Goal: Information Seeking & Learning: Compare options

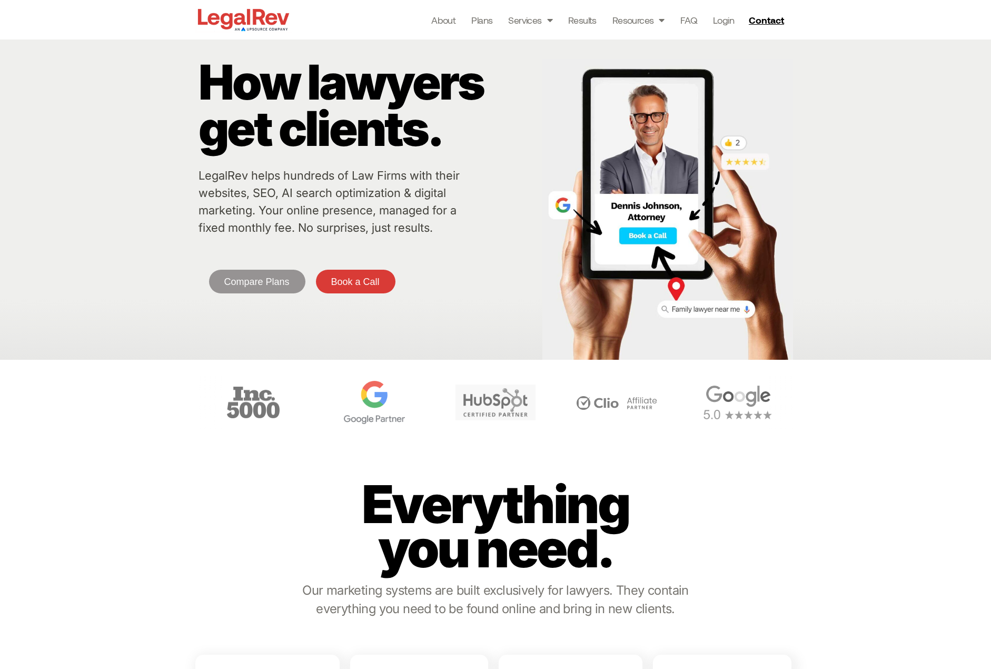
click at [405, 410] on img "4 / 6" at bounding box center [374, 402] width 61 height 43
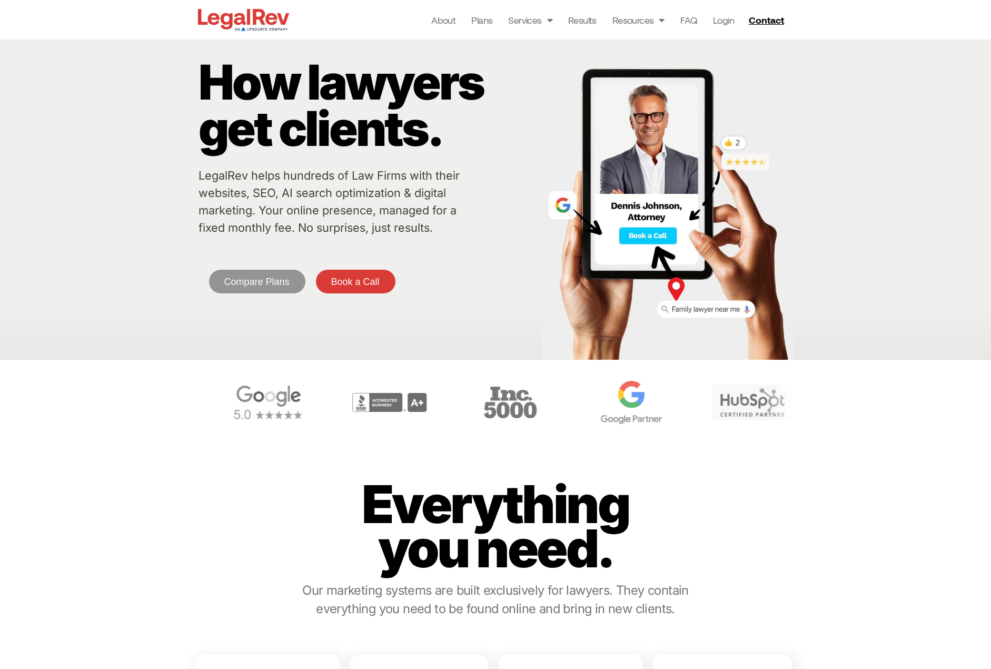
click at [657, 408] on div "Carousel" at bounding box center [495, 403] width 601 height 54
click at [474, 420] on div "3 / 6" at bounding box center [496, 403] width 116 height 54
click at [586, 418] on img "4 / 6" at bounding box center [616, 402] width 61 height 43
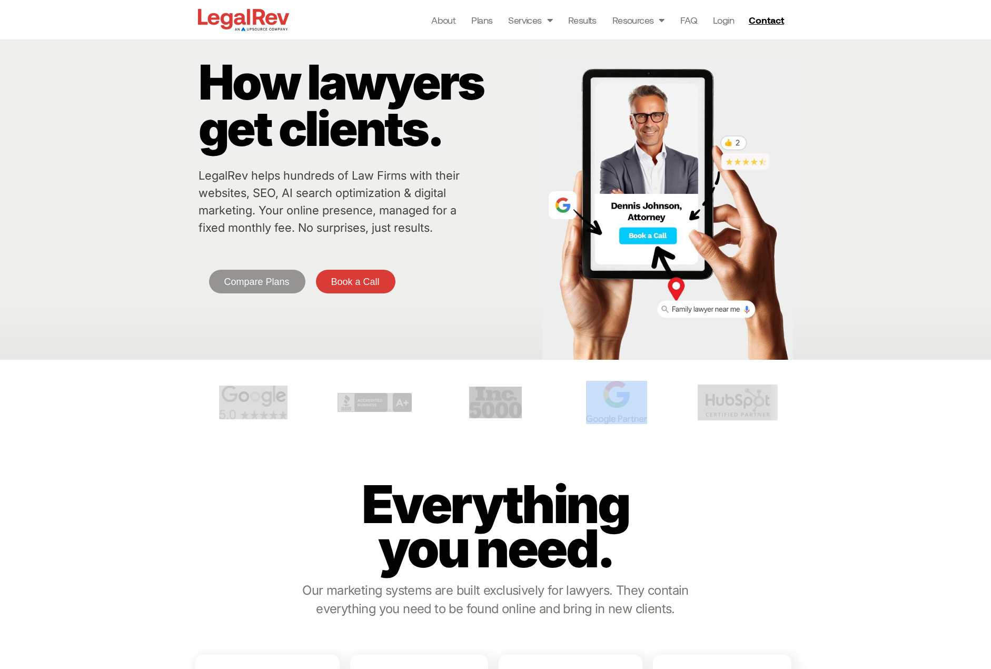
drag, startPoint x: 549, startPoint y: 395, endPoint x: 424, endPoint y: 402, distance: 125.6
click at [476, 398] on div "Carousel" at bounding box center [495, 403] width 601 height 54
drag, startPoint x: 673, startPoint y: 391, endPoint x: 414, endPoint y: 409, distance: 259.8
click at [439, 405] on div "Carousel" at bounding box center [495, 403] width 601 height 54
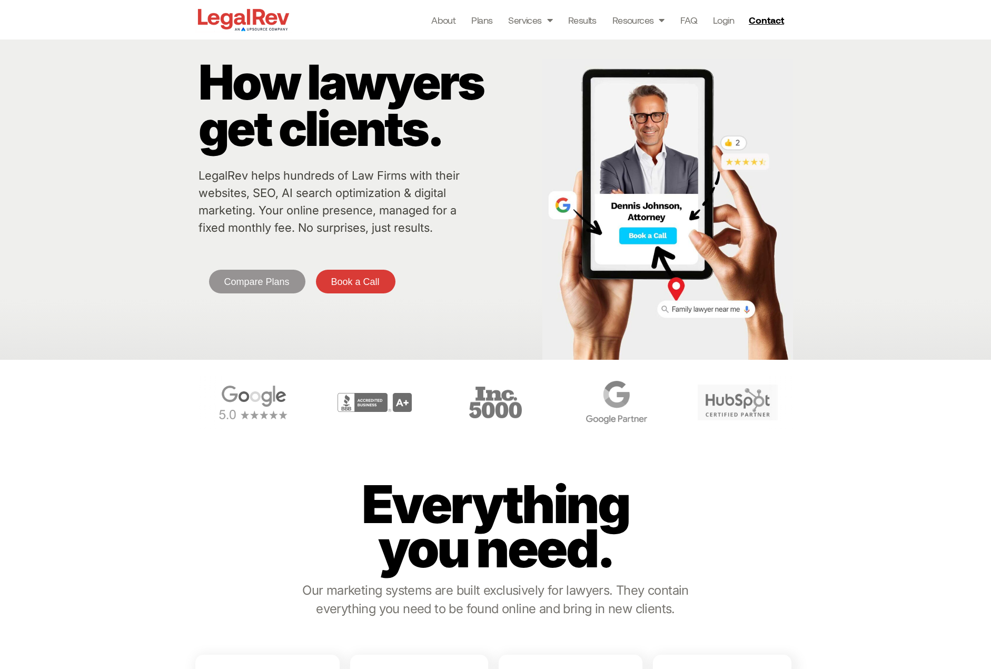
click at [416, 437] on div at bounding box center [495, 402] width 601 height 85
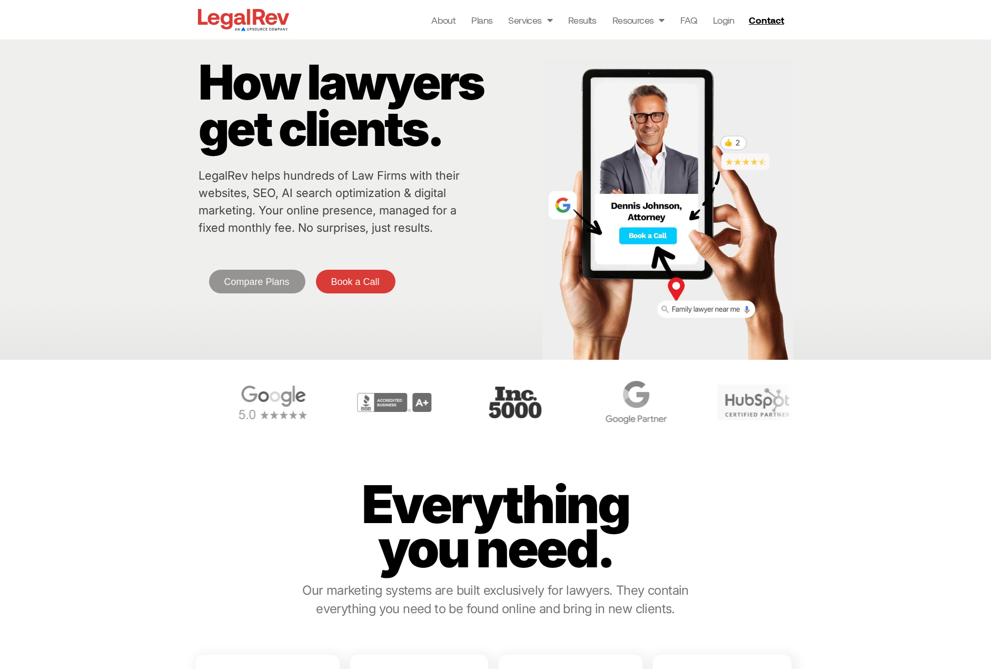
click at [542, 403] on img "3 / 6" at bounding box center [515, 403] width 53 height 32
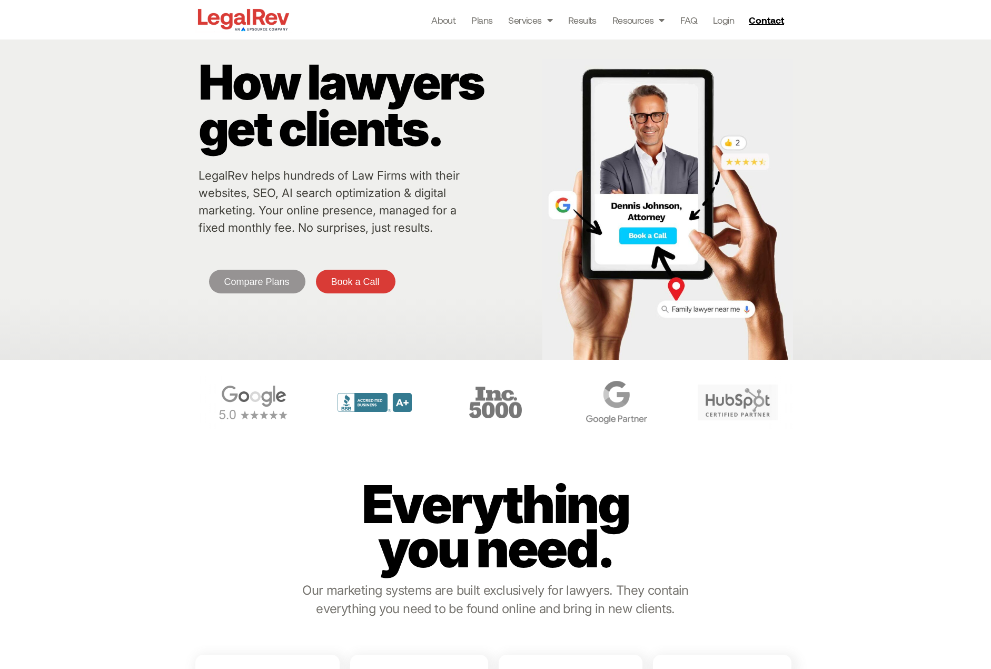
click at [412, 409] on img "2 / 6" at bounding box center [375, 402] width 74 height 19
click at [244, 283] on span "Compare Plans" at bounding box center [256, 281] width 65 height 9
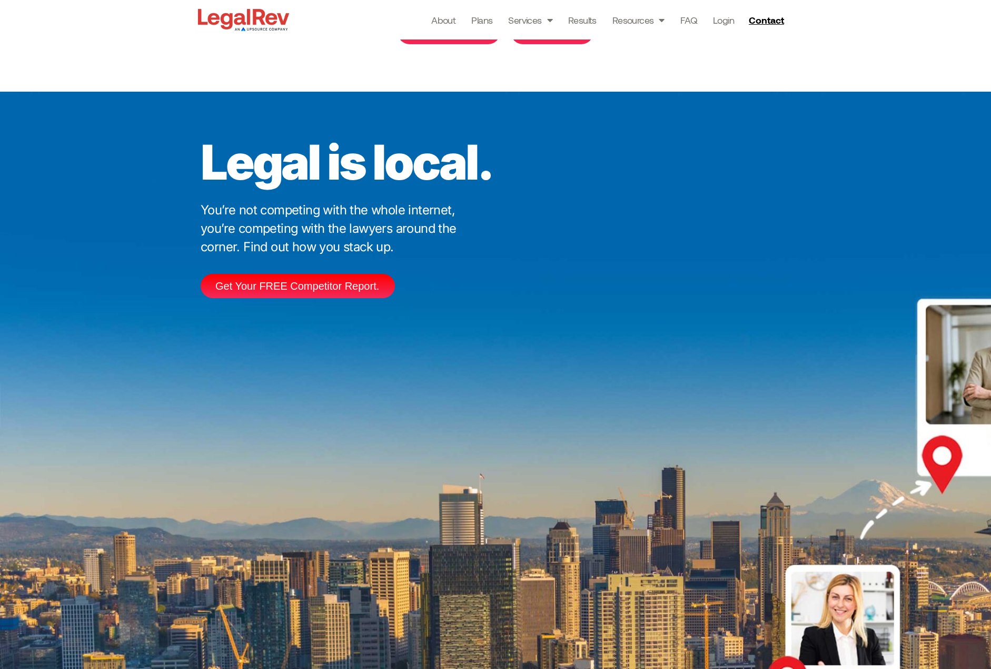
scroll to position [2332, 0]
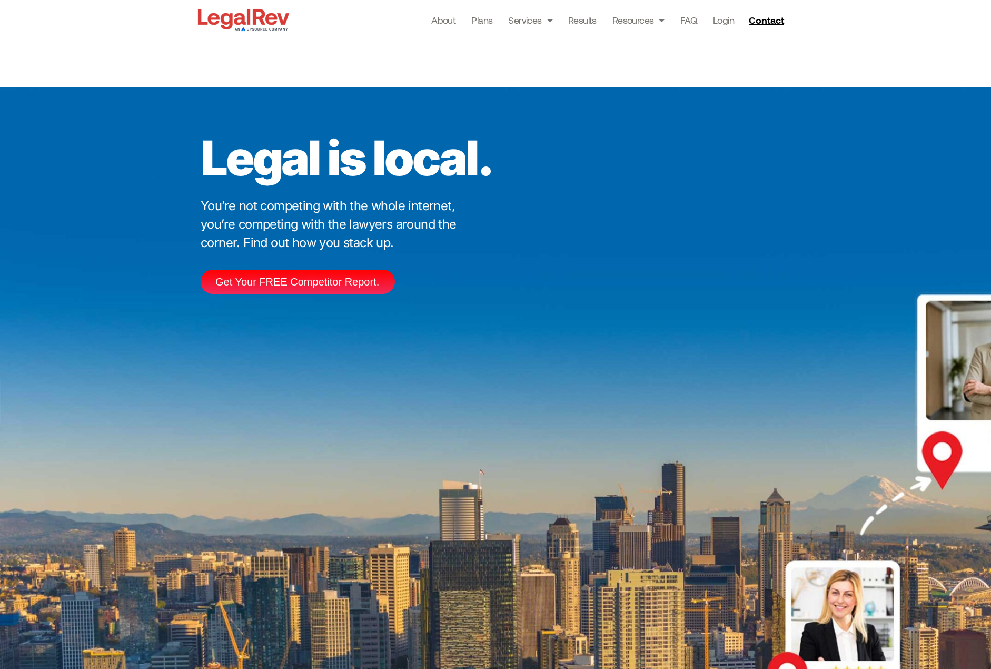
click at [435, 254] on link at bounding box center [419, 275] width 138 height 182
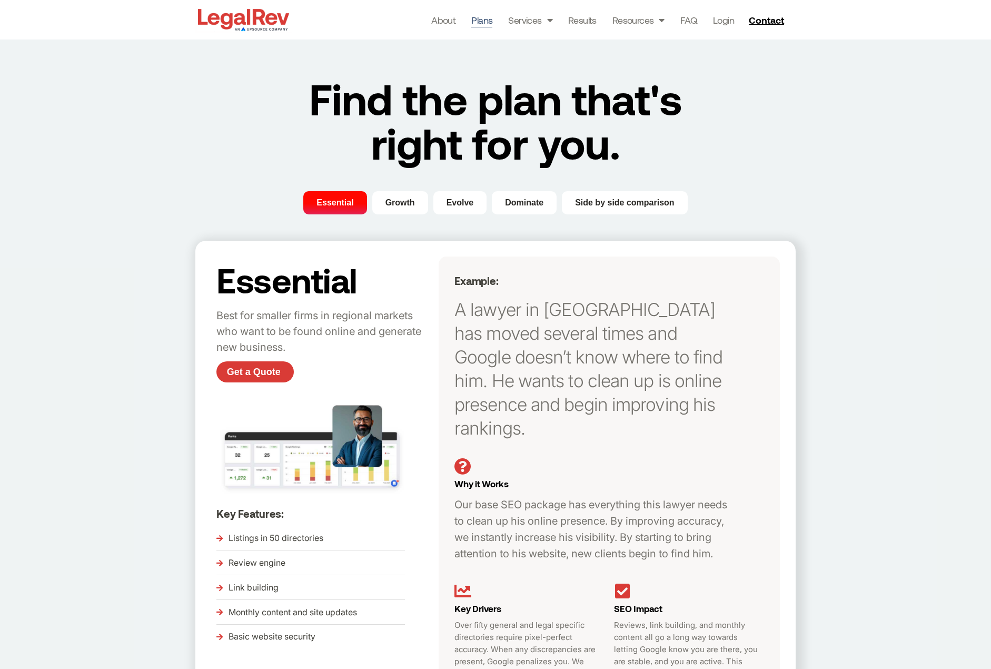
scroll to position [278, 0]
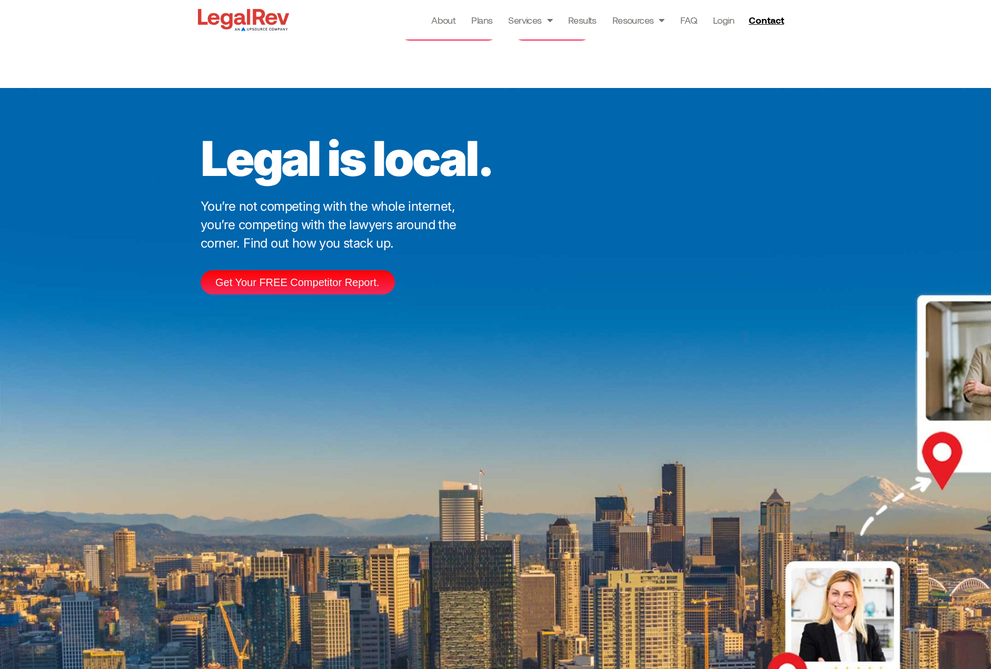
scroll to position [2332, 0]
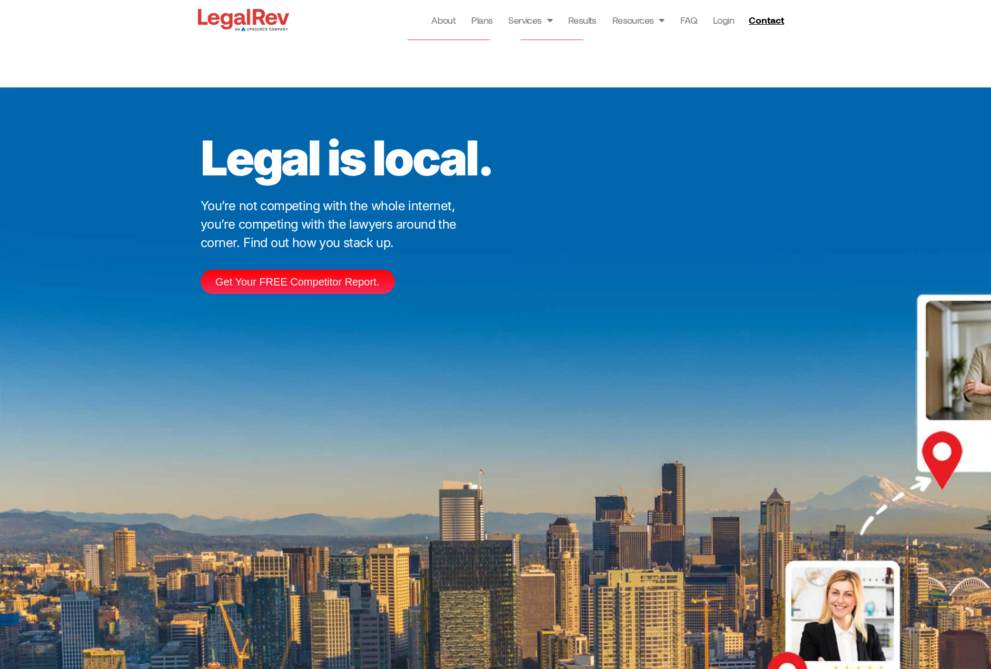
click at [724, 260] on link at bounding box center [722, 275] width 138 height 182
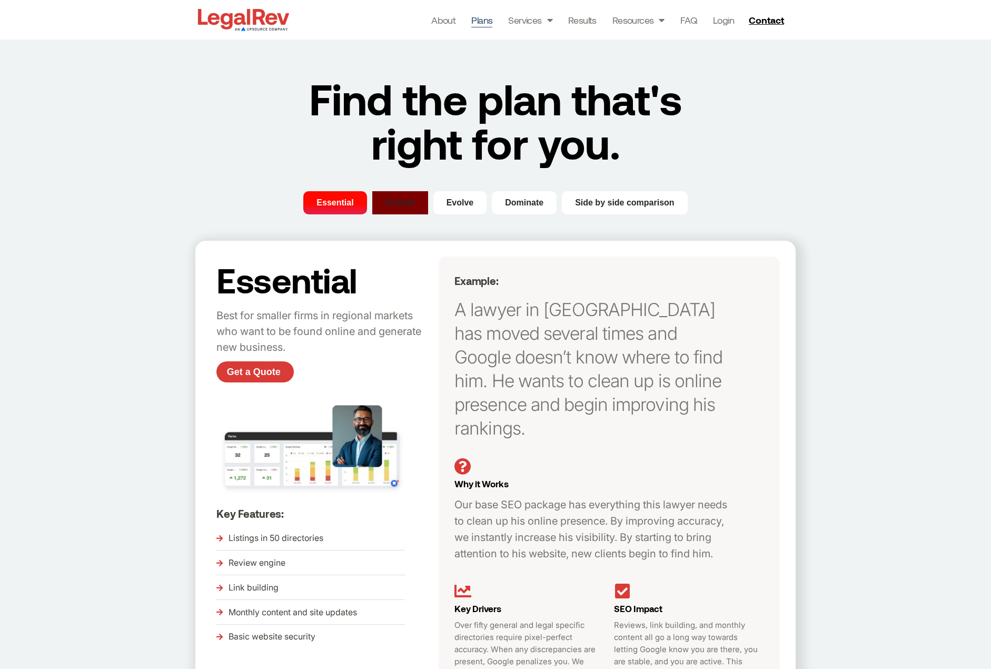
click at [404, 200] on span "Growth" at bounding box center [401, 203] width 30 height 13
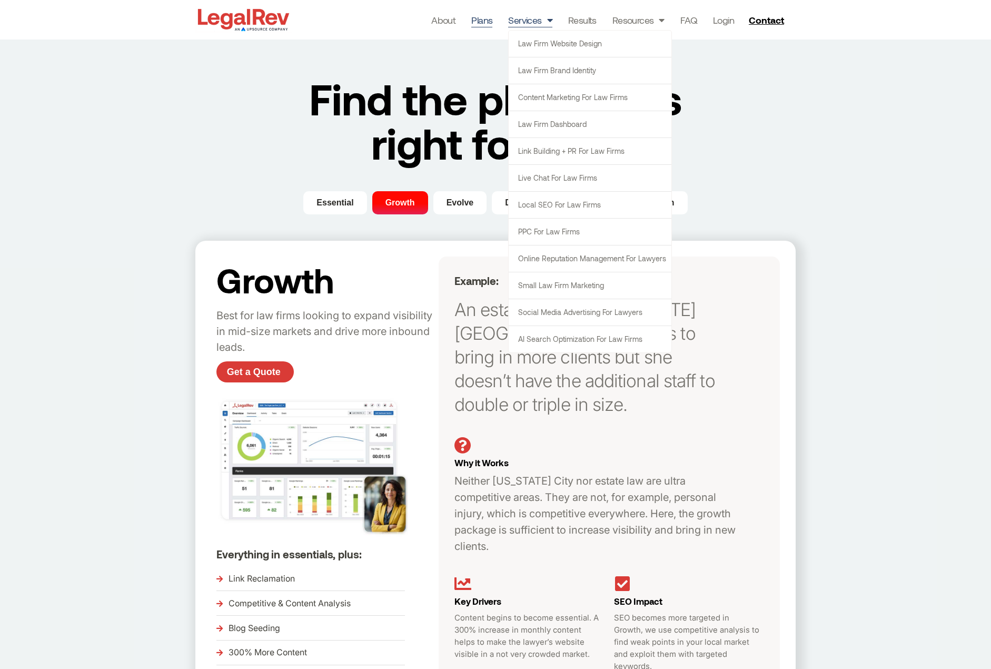
click at [522, 23] on link "Services" at bounding box center [530, 20] width 44 height 15
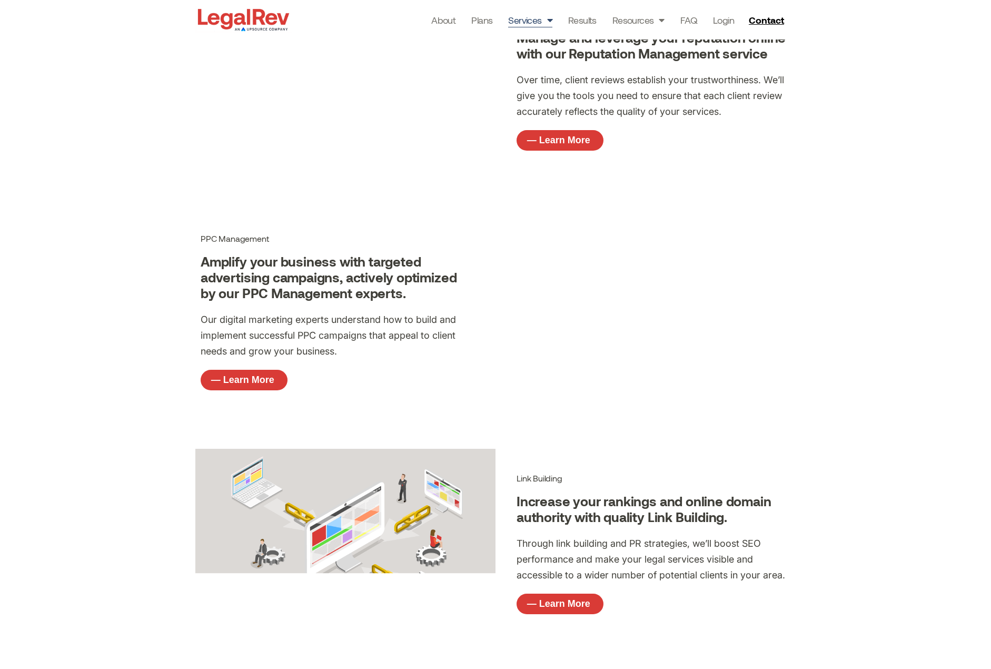
scroll to position [1492, 0]
